Goal: Navigation & Orientation: Understand site structure

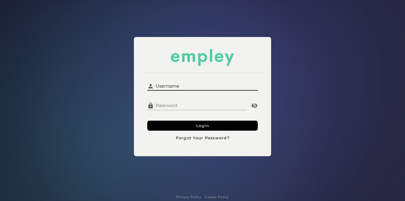
click at [184, 79] on input "Username" at bounding box center [206, 83] width 104 height 13
type input "*********"
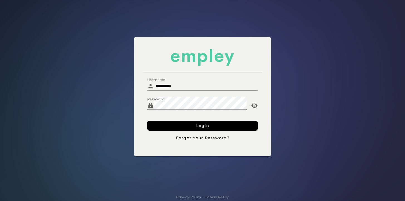
click at [147, 121] on button "Login" at bounding box center [202, 126] width 110 height 10
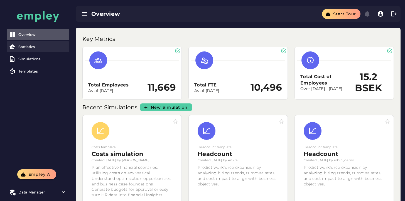
click at [37, 46] on div "Statistics" at bounding box center [42, 46] width 48 height 4
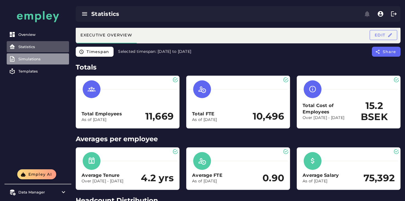
click at [43, 58] on div "Simulations" at bounding box center [42, 59] width 48 height 4
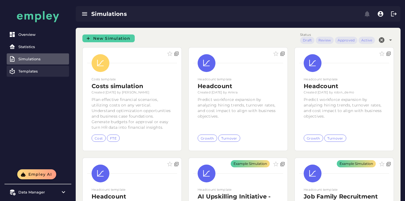
click at [35, 74] on link "Templates" at bounding box center [38, 71] width 62 height 11
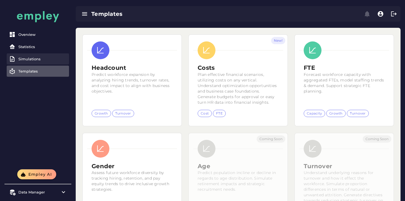
click at [41, 60] on div "Simulations" at bounding box center [42, 59] width 48 height 4
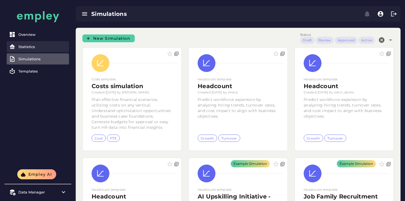
click at [38, 46] on div "Statistics" at bounding box center [42, 46] width 48 height 4
